Goal: Find specific page/section: Find specific page/section

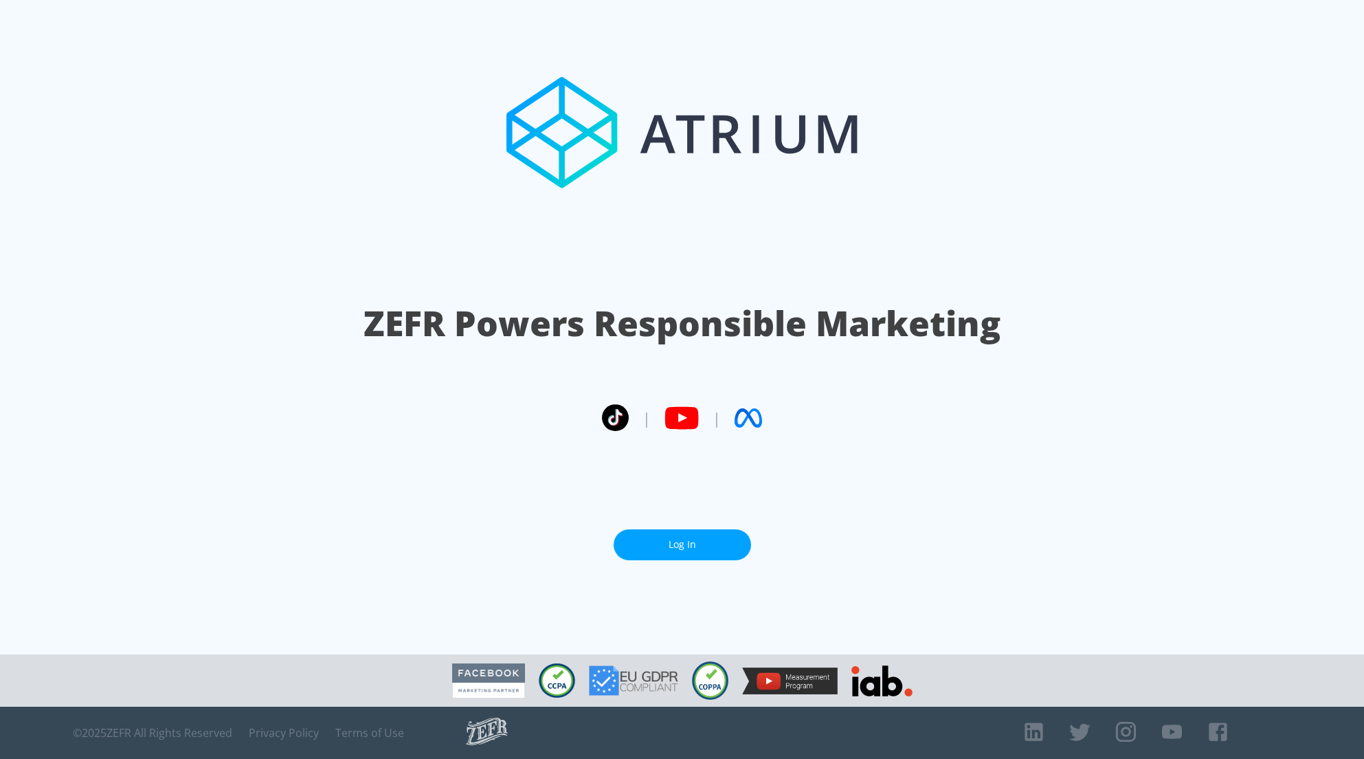
click at [676, 553] on link "Log In" at bounding box center [682, 544] width 137 height 31
